Goal: Task Accomplishment & Management: Use online tool/utility

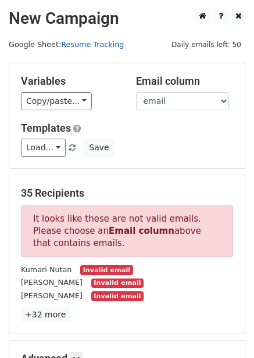
click at [90, 42] on link "Resume Tracking" at bounding box center [92, 44] width 63 height 9
click at [101, 21] on h2 "New Campaign" at bounding box center [127, 19] width 236 height 20
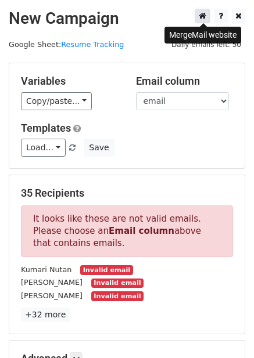
click at [201, 17] on icon at bounding box center [203, 16] width 8 height 8
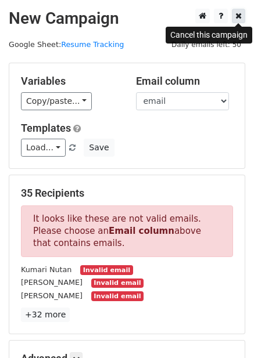
click at [236, 18] on icon at bounding box center [238, 16] width 6 height 8
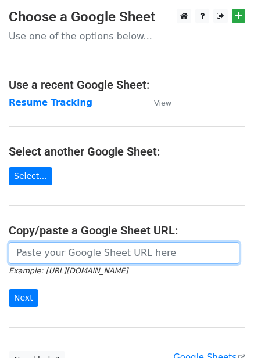
click at [63, 259] on input "url" at bounding box center [124, 253] width 231 height 22
paste input "https://docs.google.com/spreadsheets/d/1f879_c-VD_MT-DwM1RWAqhbgnCeiGETnoNpJrpj…"
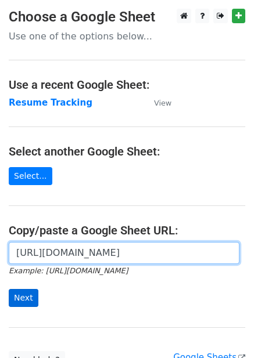
type input "https://docs.google.com/spreadsheets/d/1f879_c-VD_MT-DwM1RWAqhbgnCeiGETnoNpJrpj…"
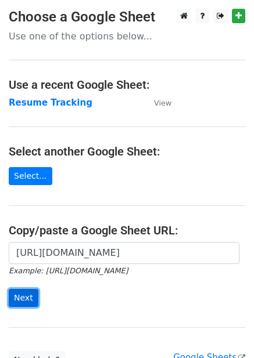
scroll to position [0, 0]
click at [14, 290] on input "Next" at bounding box center [24, 298] width 30 height 18
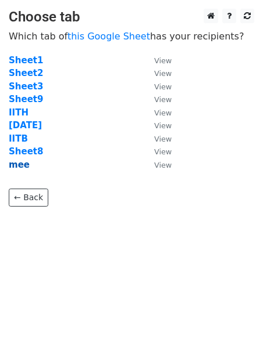
click at [20, 165] on strong "mee" at bounding box center [19, 165] width 21 height 10
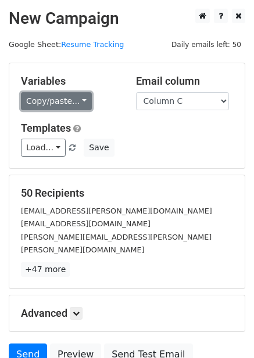
click at [46, 108] on link "Copy/paste..." at bounding box center [56, 101] width 71 height 18
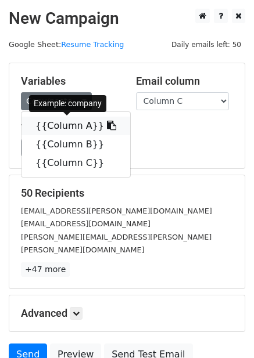
click at [63, 127] on link "{{Column A}}" at bounding box center [75, 126] width 109 height 19
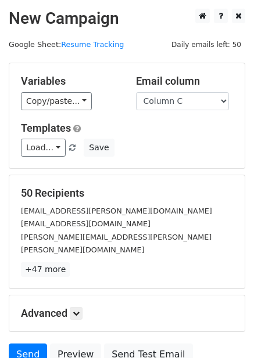
click at [121, 192] on h5 "50 Recipients" at bounding box center [127, 193] width 212 height 13
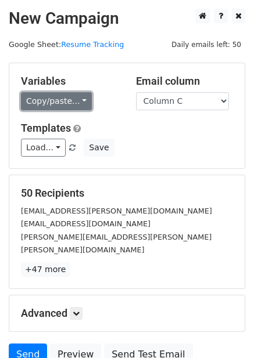
click at [44, 99] on link "Copy/paste..." at bounding box center [56, 101] width 71 height 18
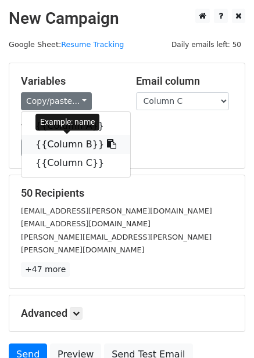
click at [50, 149] on link "{{Column B}}" at bounding box center [75, 144] width 109 height 19
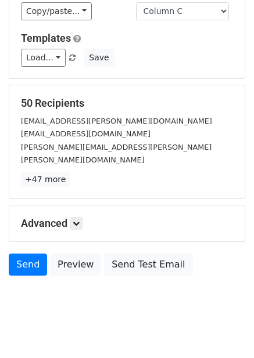
scroll to position [91, 0]
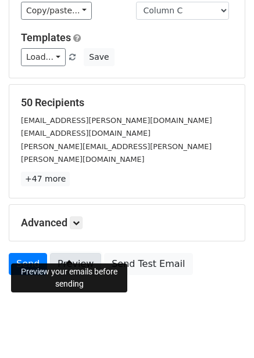
click at [71, 253] on link "Preview" at bounding box center [75, 264] width 51 height 22
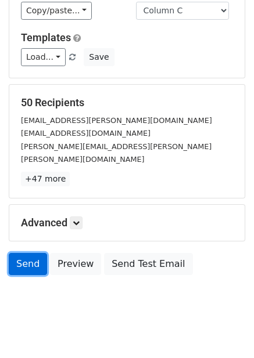
click at [23, 253] on link "Send" at bounding box center [28, 264] width 38 height 22
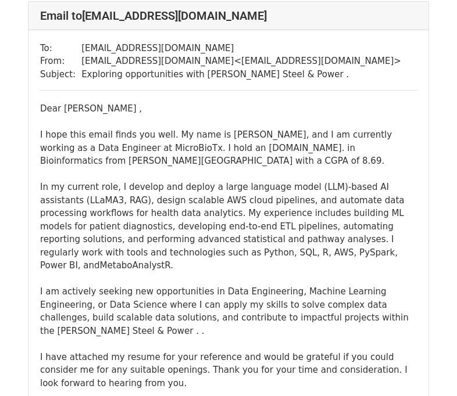
scroll to position [616, 0]
